Goal: Task Accomplishment & Management: Manage account settings

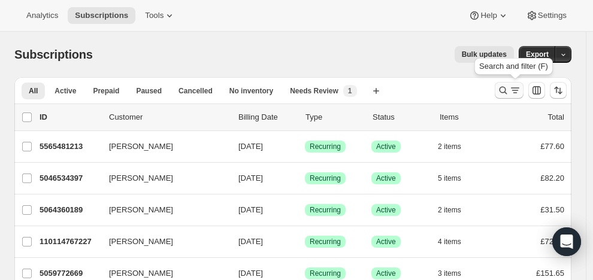
click at [505, 85] on icon "Search and filter results" at bounding box center [503, 90] width 12 height 12
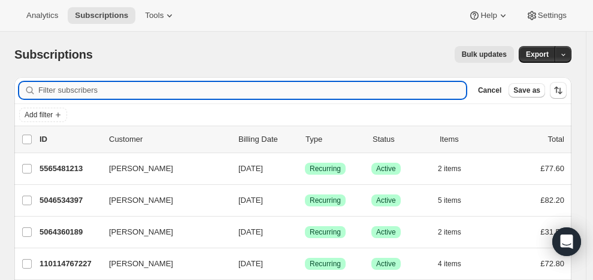
click at [267, 90] on input "Filter subscribers" at bounding box center [252, 90] width 428 height 17
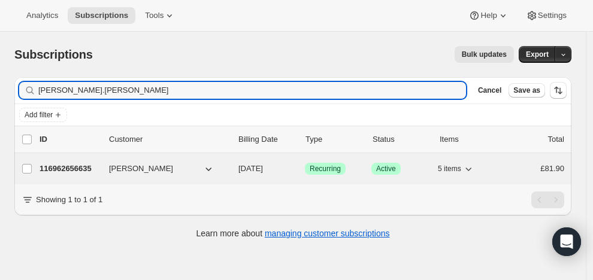
type input "kathryn.norbury"
click at [88, 165] on p "116962656635" at bounding box center [70, 169] width 60 height 12
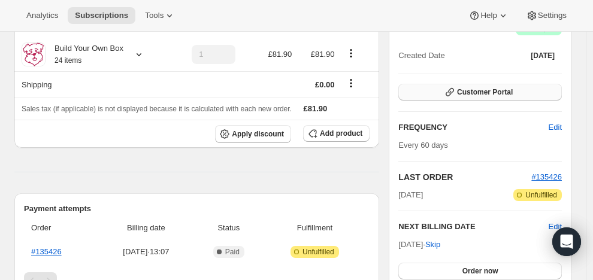
scroll to position [133, 0]
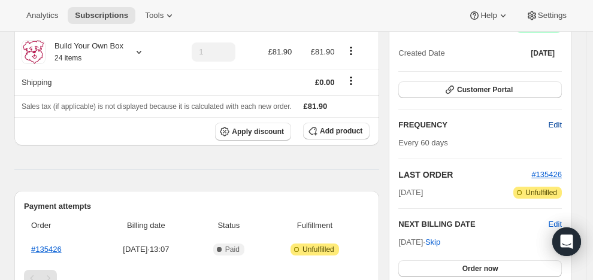
click at [559, 122] on span "Edit" at bounding box center [555, 125] width 13 height 12
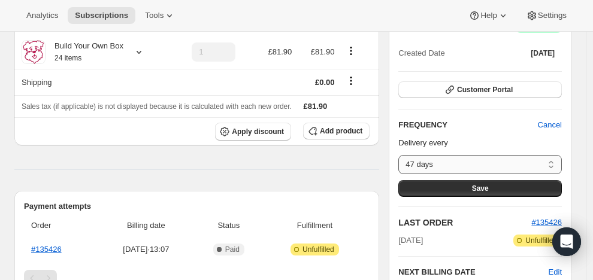
click at [557, 163] on select "47 days 48 days 49 days 50 days 51 days 52 days 53 days 54 days 55 days 56 days…" at bounding box center [479, 164] width 163 height 19
select select "custom"
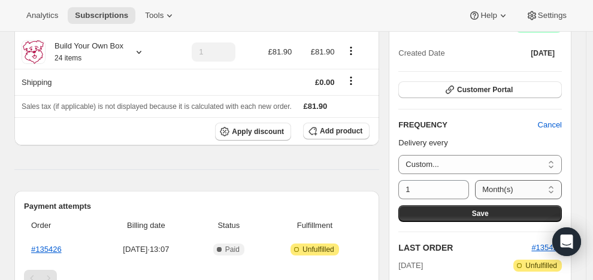
click at [557, 187] on select "Day(s) Week(s) Month(s) Year(s)" at bounding box center [518, 189] width 87 height 19
select select "DAY"
drag, startPoint x: 408, startPoint y: 188, endPoint x: 425, endPoint y: 187, distance: 16.8
click at [425, 187] on input "1" at bounding box center [424, 189] width 53 height 19
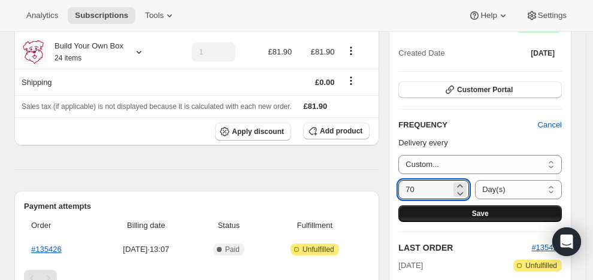
type input "70"
click at [429, 212] on button "Save" at bounding box center [479, 213] width 163 height 17
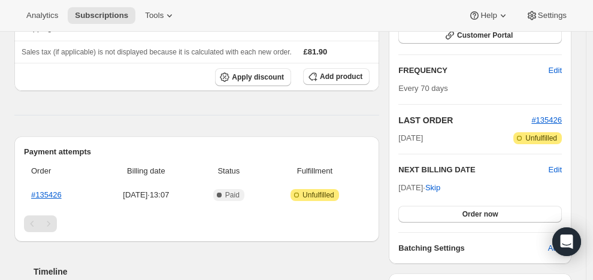
scroll to position [255, 0]
click at [559, 164] on span "Edit" at bounding box center [555, 169] width 13 height 12
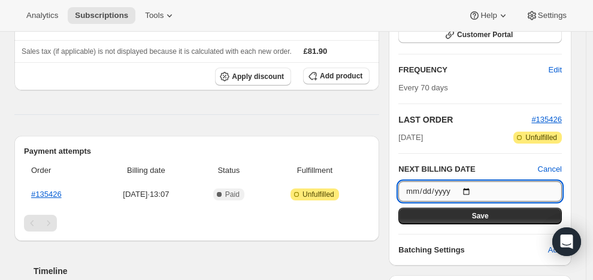
click at [476, 189] on input "2025-12-21" at bounding box center [479, 191] width 163 height 20
type input "2025-11-30"
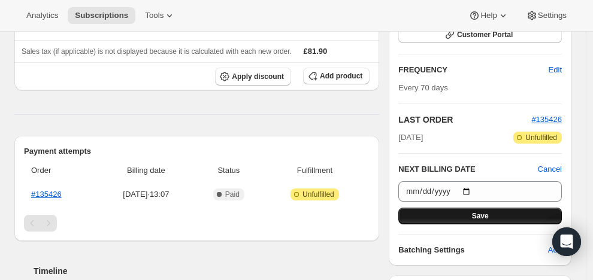
click at [487, 211] on span "Save" at bounding box center [480, 216] width 17 height 10
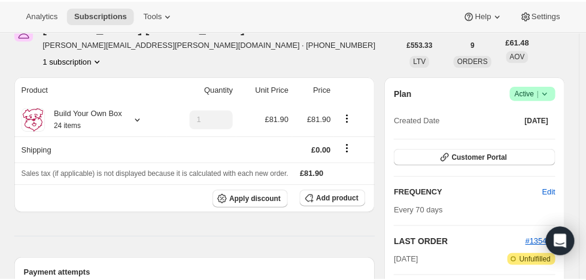
scroll to position [175, 0]
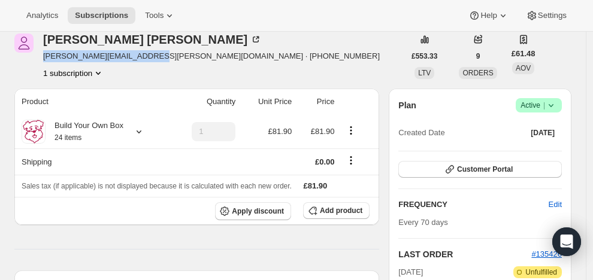
drag, startPoint x: 38, startPoint y: 55, endPoint x: 147, endPoint y: 60, distance: 109.1
click at [147, 60] on div "Kathryn Marshall kathryn.norbury@icloud.com · +447957426308 1 subscription" at bounding box center [209, 57] width 390 height 46
copy span "kathryn.norbury@icloud.com"
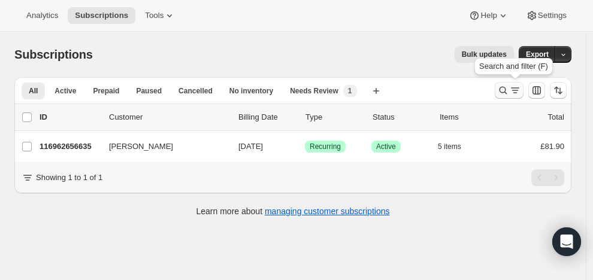
click at [508, 87] on icon "Search and filter results" at bounding box center [503, 90] width 12 height 12
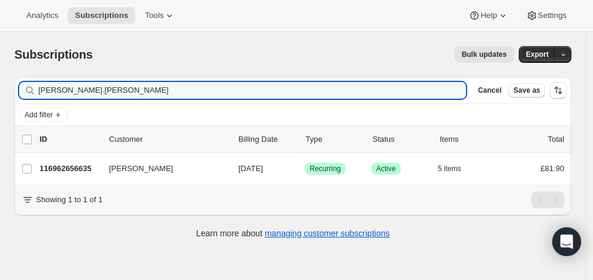
drag, startPoint x: 107, startPoint y: 92, endPoint x: 31, endPoint y: 87, distance: 76.8
click at [32, 89] on div "kathryn.norbury Clear" at bounding box center [242, 90] width 447 height 17
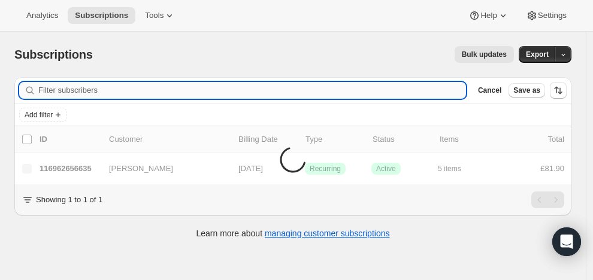
click at [71, 88] on input "Filter subscribers" at bounding box center [252, 90] width 428 height 17
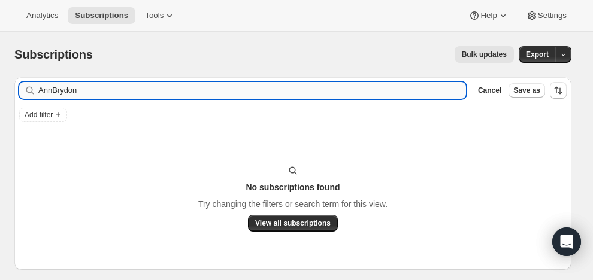
click at [54, 90] on input "AnnBrydon" at bounding box center [252, 90] width 428 height 17
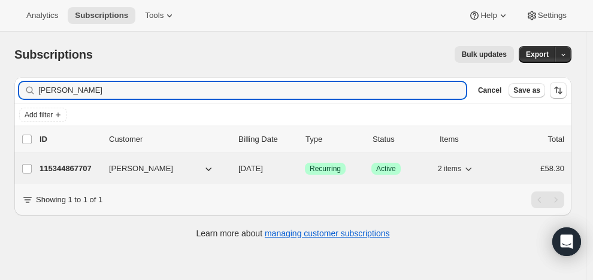
type input "Ann Brydon"
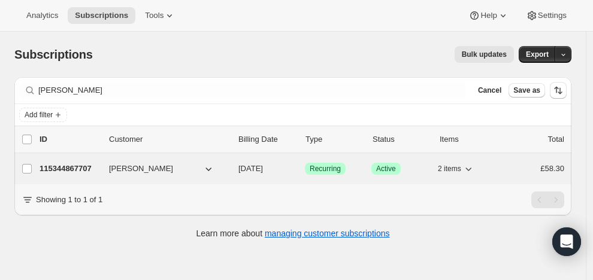
click at [85, 163] on p "115344867707" at bounding box center [70, 169] width 60 height 12
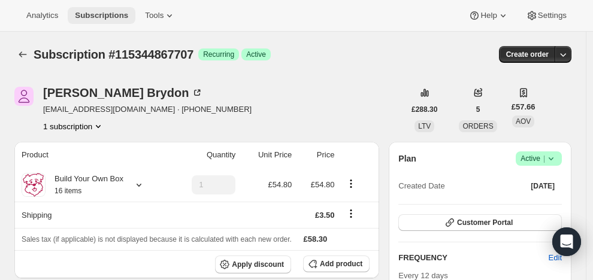
click at [115, 13] on span "Subscriptions" at bounding box center [101, 16] width 53 height 10
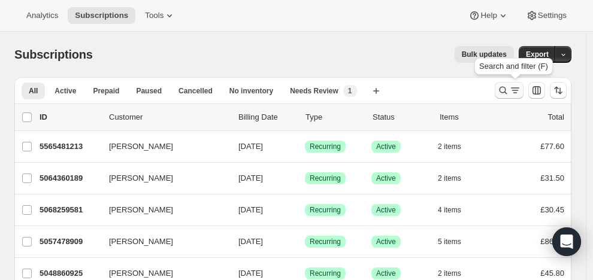
click at [509, 86] on icon "Search and filter results" at bounding box center [503, 90] width 12 height 12
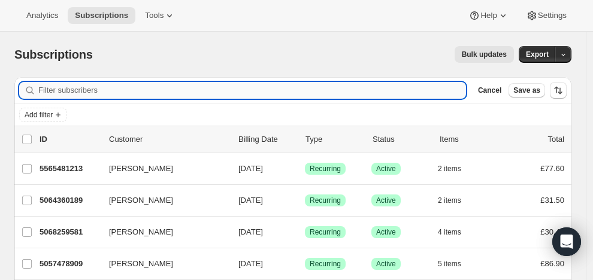
click at [251, 92] on input "Filter subscribers" at bounding box center [252, 90] width 428 height 17
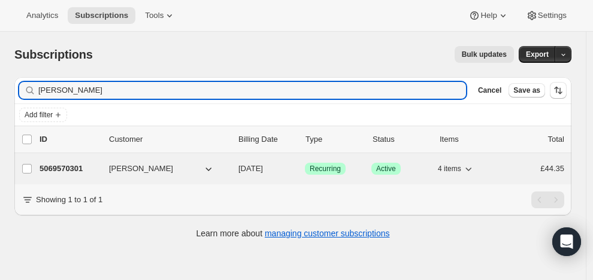
type input "Charlotte Nicolaou"
click at [92, 162] on div "5069570301 Charlotte Nicolaou 08/27/2025 Success Recurring Success Active 4 ite…" at bounding box center [302, 169] width 525 height 17
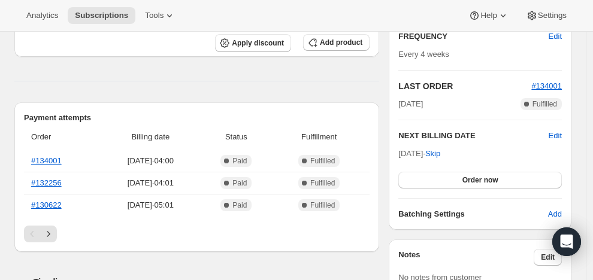
scroll to position [236, 0]
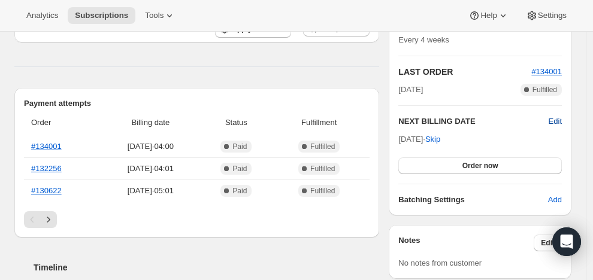
click at [555, 116] on span "Edit" at bounding box center [555, 122] width 13 height 12
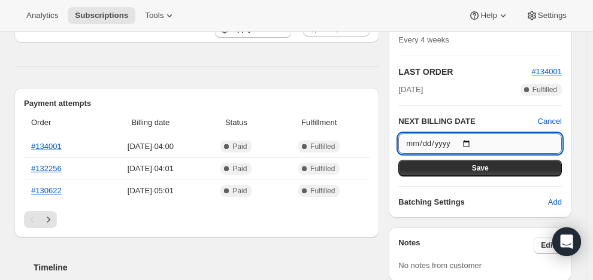
click at [475, 141] on input "[DATE]" at bounding box center [479, 144] width 163 height 20
type input "2025-09-03"
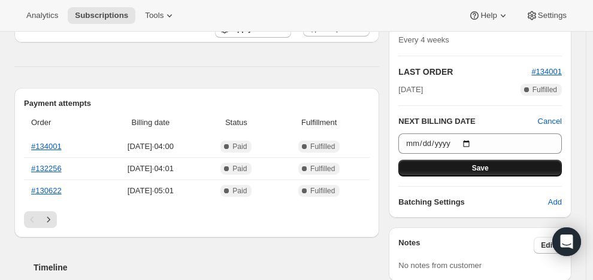
click at [478, 165] on span "Save" at bounding box center [480, 168] width 17 height 10
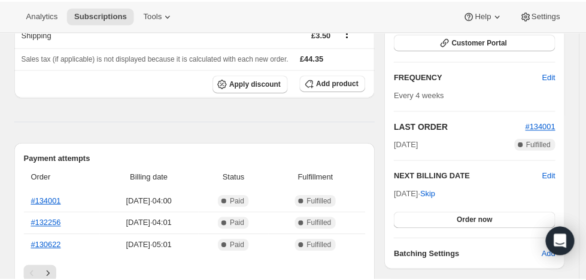
scroll to position [47, 0]
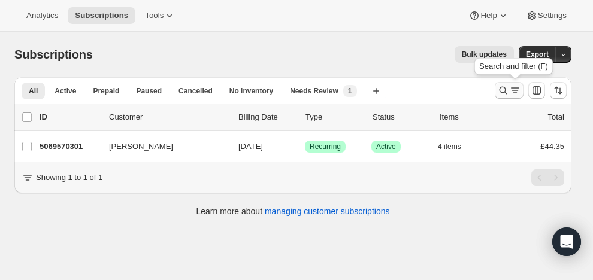
click at [509, 86] on icon "Search and filter results" at bounding box center [503, 90] width 12 height 12
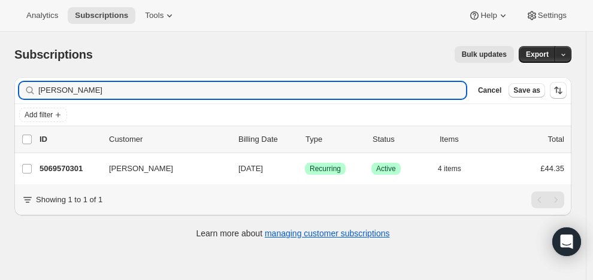
drag, startPoint x: 124, startPoint y: 85, endPoint x: 26, endPoint y: 87, distance: 97.6
click at [26, 87] on div "Charlotte Nicolaou Clear" at bounding box center [242, 90] width 447 height 17
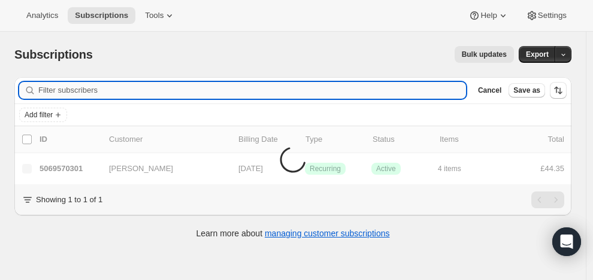
click at [63, 88] on input "Filter subscribers" at bounding box center [252, 90] width 428 height 17
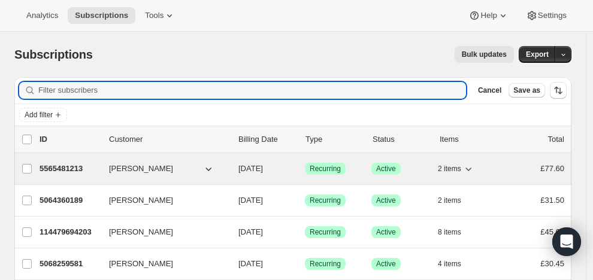
type input "135326"
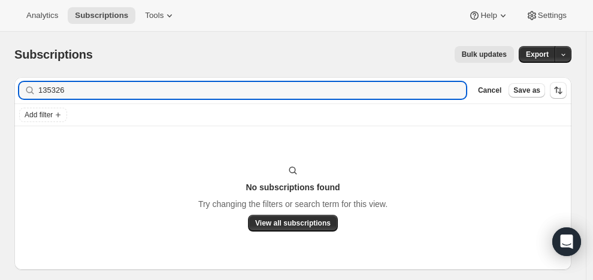
drag, startPoint x: 87, startPoint y: 96, endPoint x: 34, endPoint y: 83, distance: 54.2
click at [34, 83] on div "135326 Clear" at bounding box center [242, 90] width 447 height 17
click at [65, 90] on input "gina both" at bounding box center [252, 90] width 428 height 17
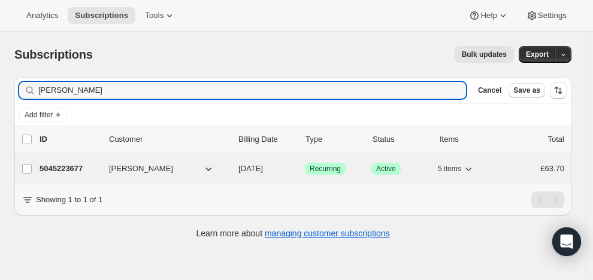
type input "[PERSON_NAME]"
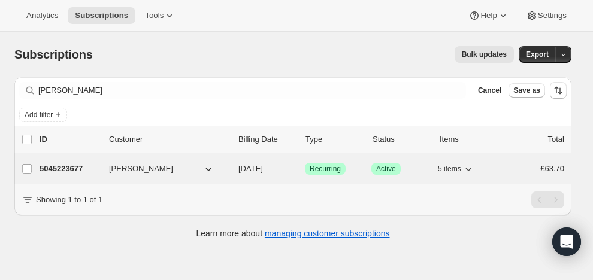
click at [129, 166] on span "[PERSON_NAME]" at bounding box center [141, 169] width 64 height 12
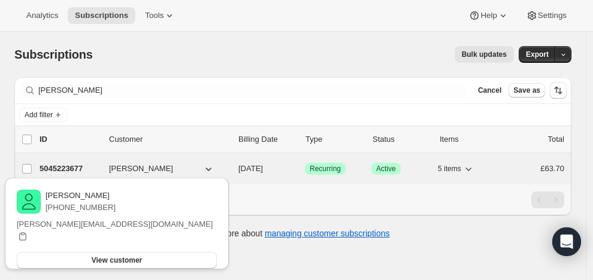
click at [66, 165] on p "5045223677" at bounding box center [70, 169] width 60 height 12
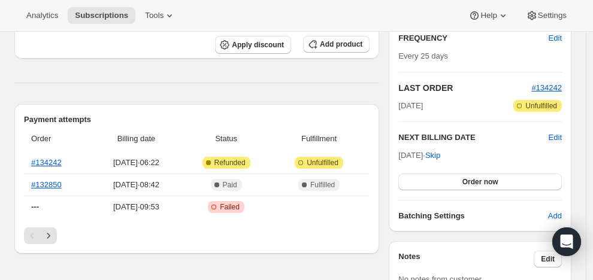
scroll to position [222, 0]
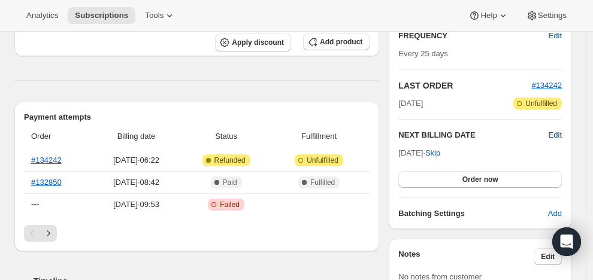
click at [558, 132] on span "Edit" at bounding box center [555, 135] width 13 height 12
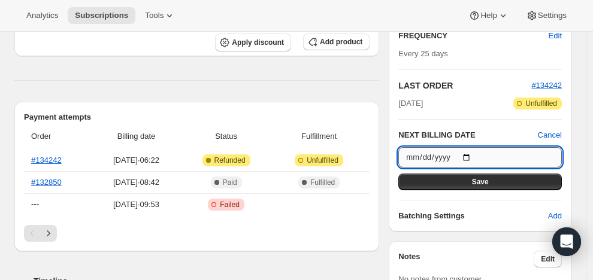
click at [474, 154] on input "2025-08-28" at bounding box center [479, 157] width 163 height 20
type input "2025-09-08"
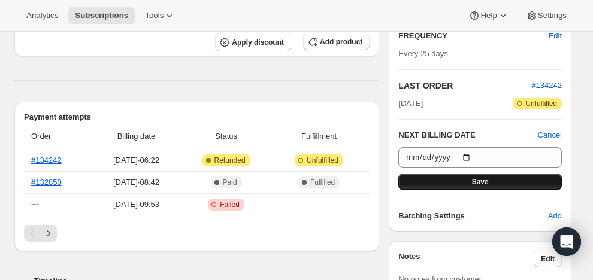
click at [473, 177] on button "Save" at bounding box center [479, 182] width 163 height 17
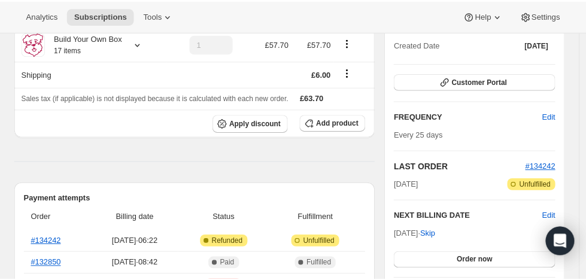
scroll to position [198, 0]
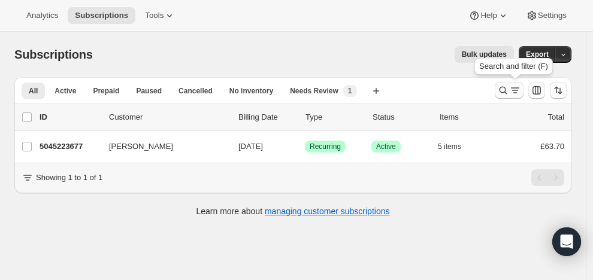
click at [507, 85] on icon "Search and filter results" at bounding box center [503, 90] width 12 height 12
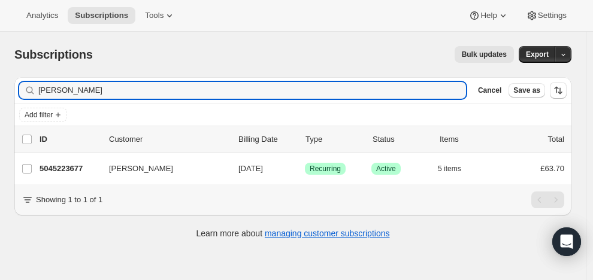
drag, startPoint x: 91, startPoint y: 95, endPoint x: 19, endPoint y: 93, distance: 71.9
click at [21, 86] on div "[PERSON_NAME] Clear" at bounding box center [242, 90] width 447 height 17
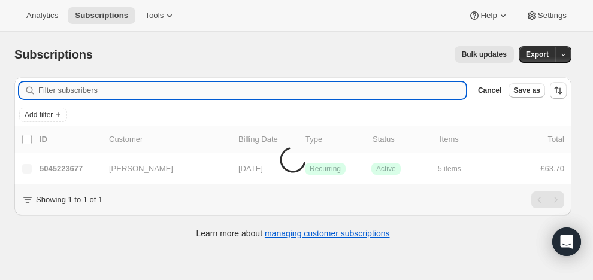
click at [59, 87] on input "Filter subscribers" at bounding box center [252, 90] width 428 height 17
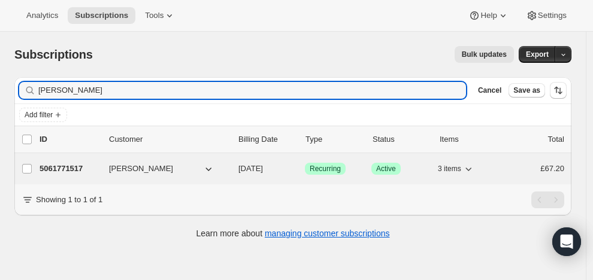
type input "[PERSON_NAME]"
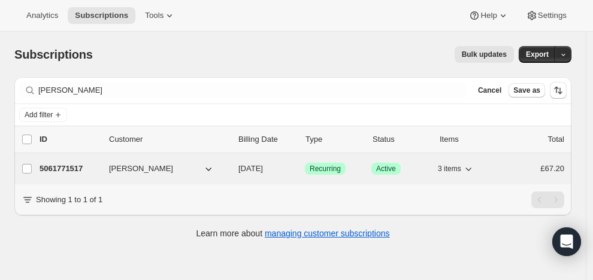
click at [78, 165] on p "5061771517" at bounding box center [70, 169] width 60 height 12
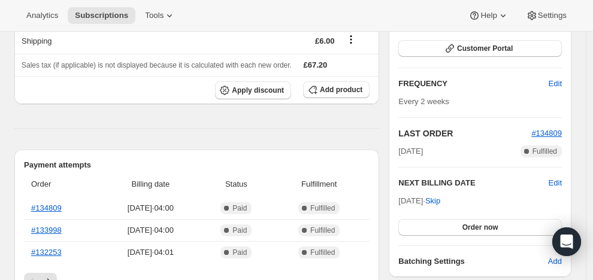
scroll to position [279, 0]
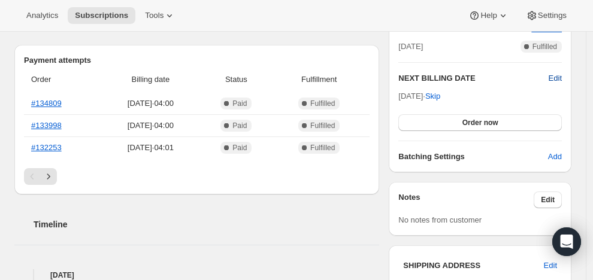
click at [560, 75] on span "Edit" at bounding box center [555, 78] width 13 height 12
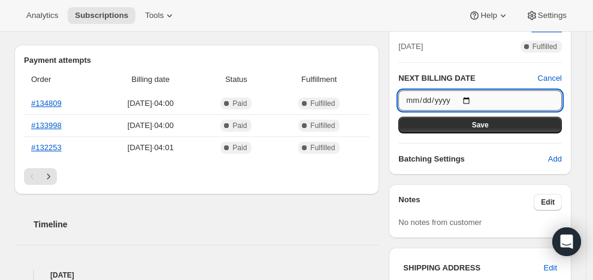
click at [476, 98] on input "[DATE]" at bounding box center [479, 100] width 163 height 20
type input "[DATE]"
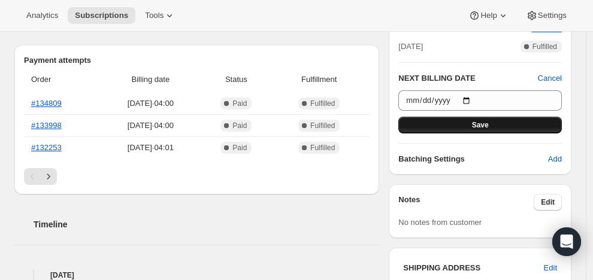
click at [478, 122] on span "Save" at bounding box center [480, 125] width 17 height 10
